Goal: Task Accomplishment & Management: Use online tool/utility

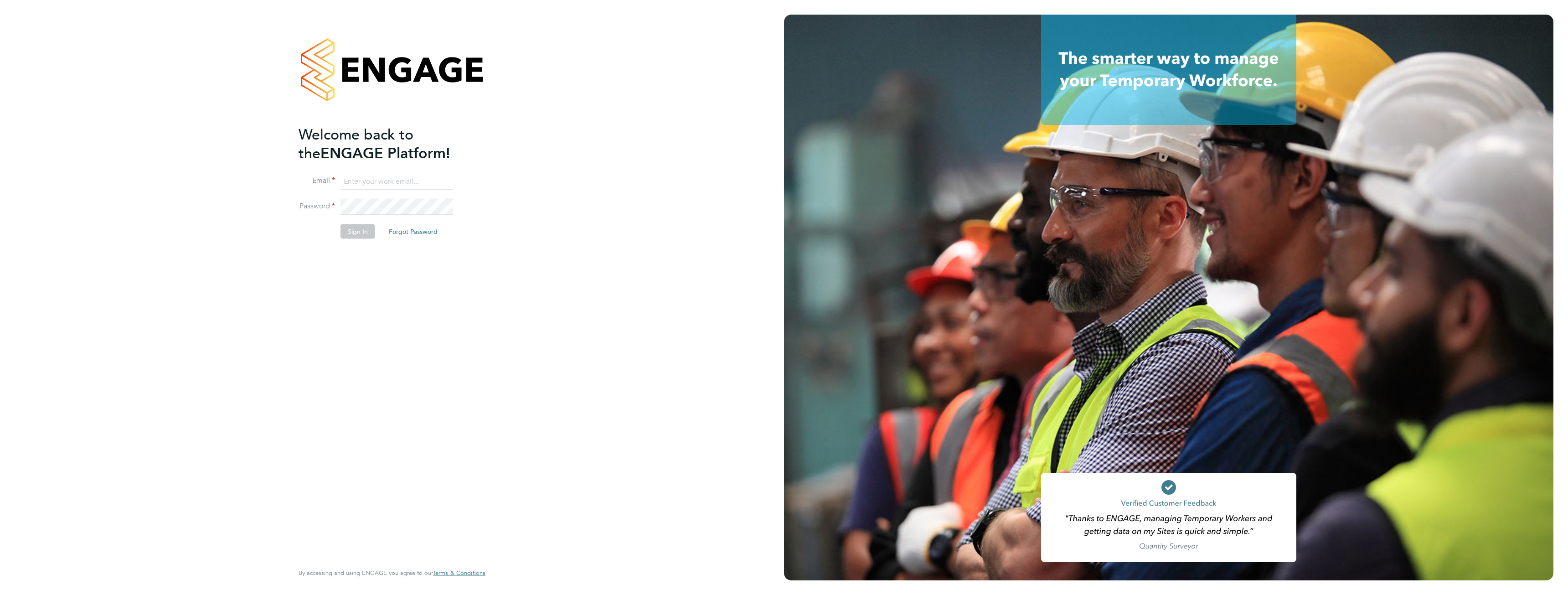
click at [352, 177] on input at bounding box center [396, 181] width 113 height 16
type input "[PERSON_NAME][EMAIL_ADDRESS][PERSON_NAME][DOMAIN_NAME]"
click at [354, 230] on button "Sign In" at bounding box center [357, 231] width 35 height 15
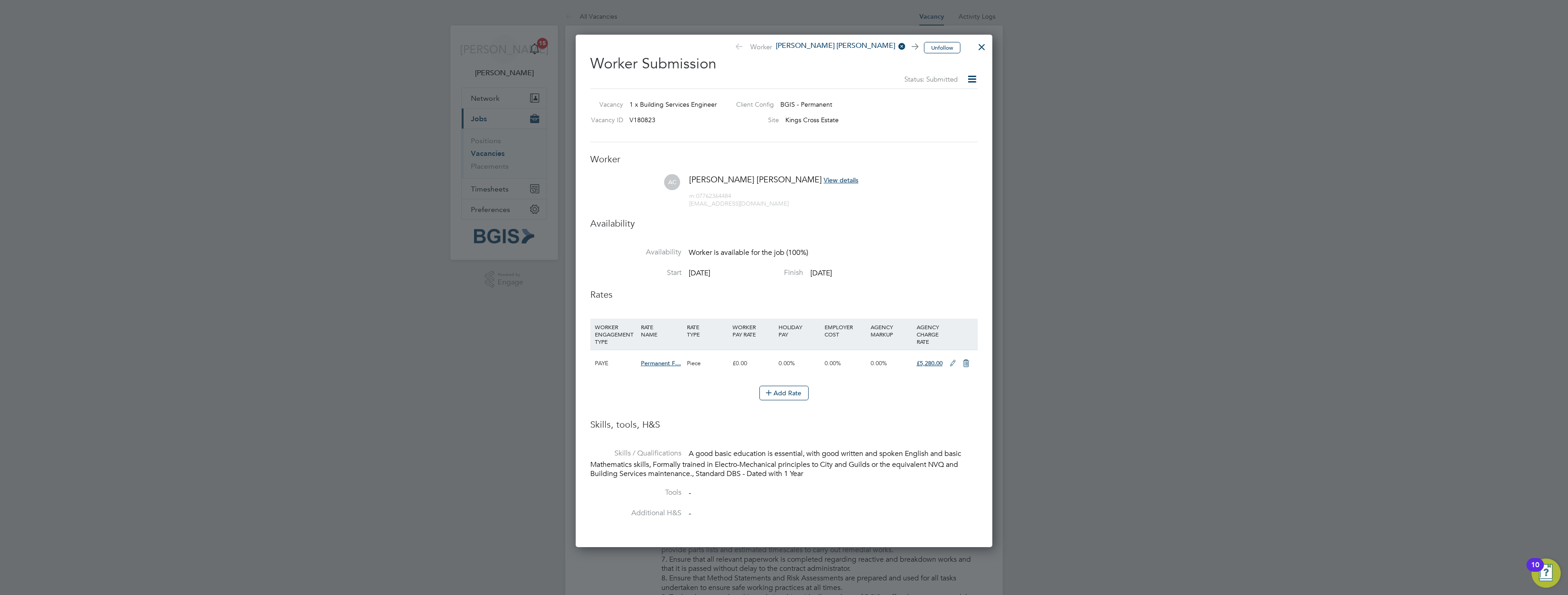
click at [992, 44] on div "Unfollow Worker Alex Florent Christidis Worker Submission Status: Submitted Vac…" at bounding box center [784, 291] width 416 height 513
click at [984, 44] on div at bounding box center [982, 44] width 16 height 16
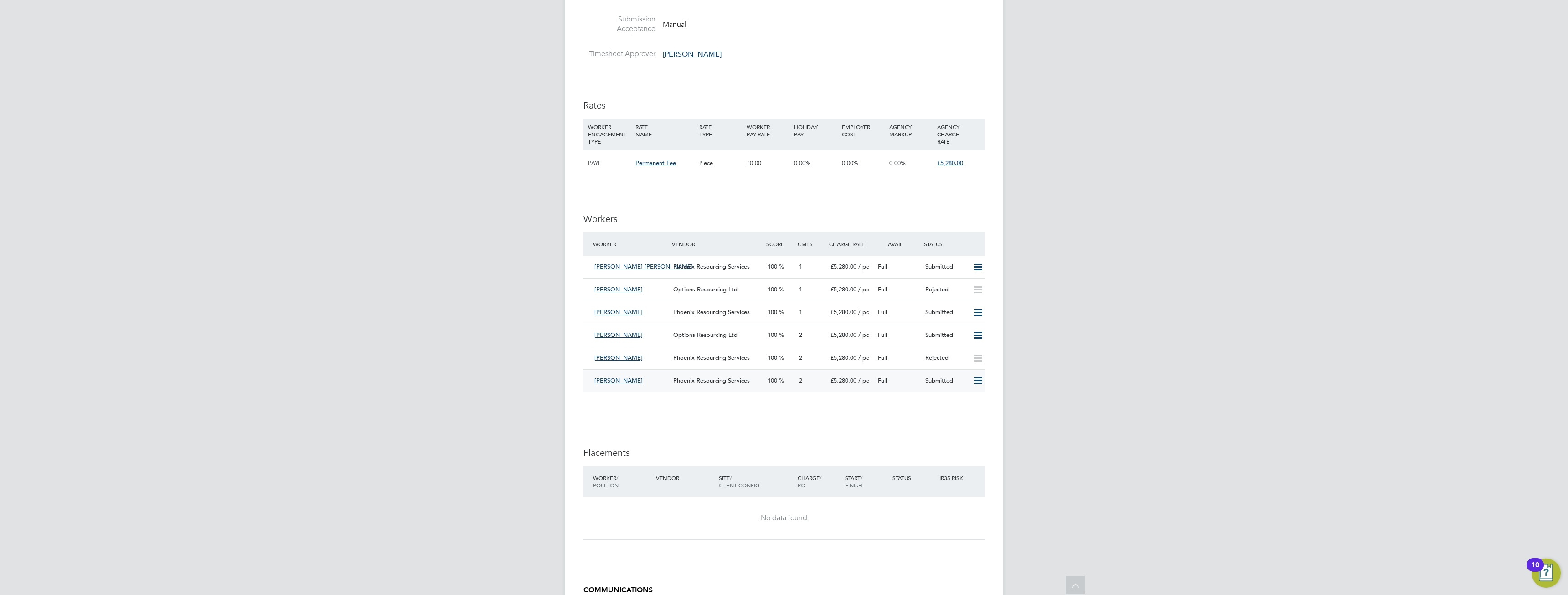
click at [620, 379] on span "Paul Baker" at bounding box center [618, 381] width 48 height 8
click at [973, 382] on icon at bounding box center [978, 381] width 12 height 7
click at [602, 381] on span "Paul Baker" at bounding box center [618, 381] width 48 height 8
click at [603, 379] on span "Paul Baker" at bounding box center [618, 381] width 48 height 8
click at [609, 381] on span "Paul Baker" at bounding box center [618, 381] width 48 height 8
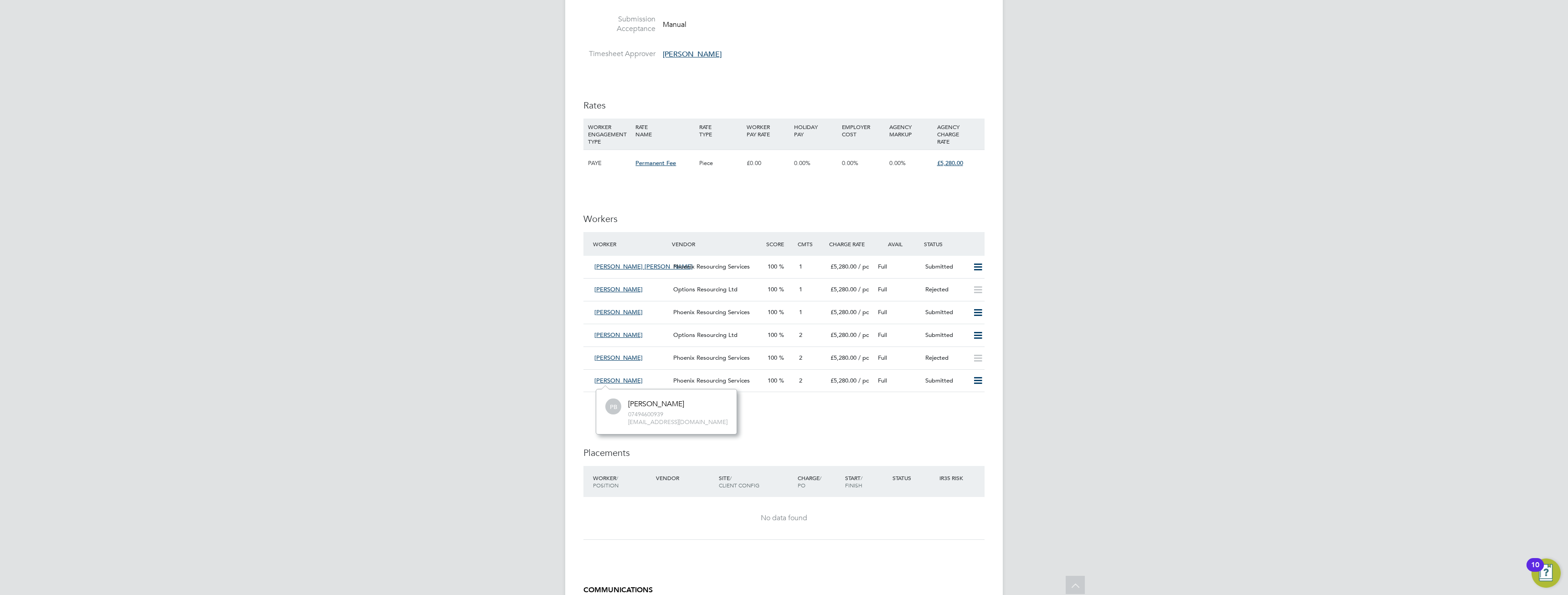
click at [688, 375] on div "Phoenix Resourcing Services" at bounding box center [716, 381] width 94 height 15
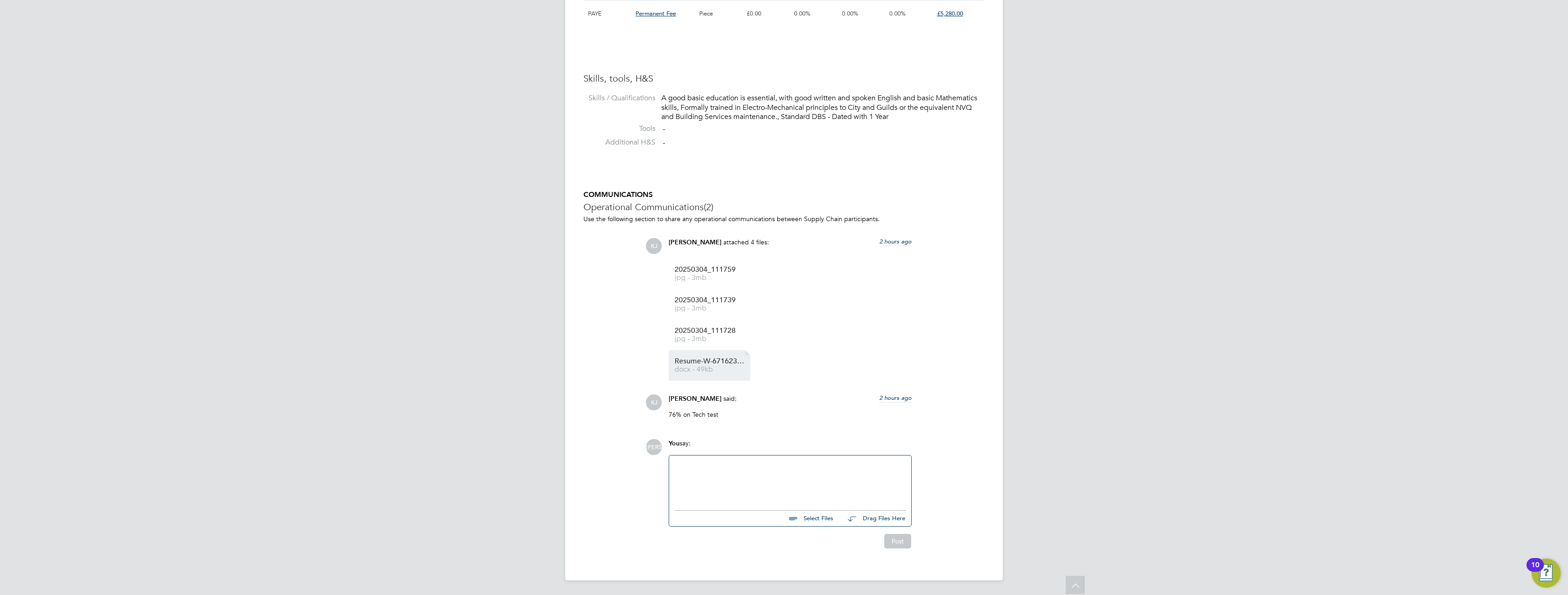
click at [693, 360] on span "Resume-W-671623%20PB" at bounding box center [711, 361] width 73 height 7
